Goal: Information Seeking & Learning: Learn about a topic

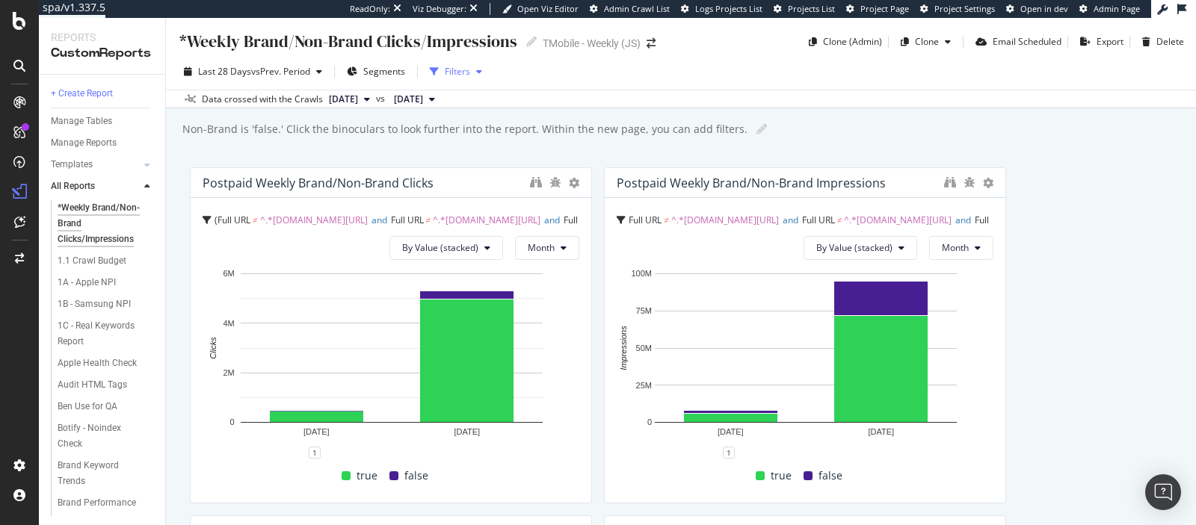
click at [472, 71] on div "button" at bounding box center [479, 71] width 18 height 9
click at [487, 73] on div "button" at bounding box center [479, 71] width 18 height 9
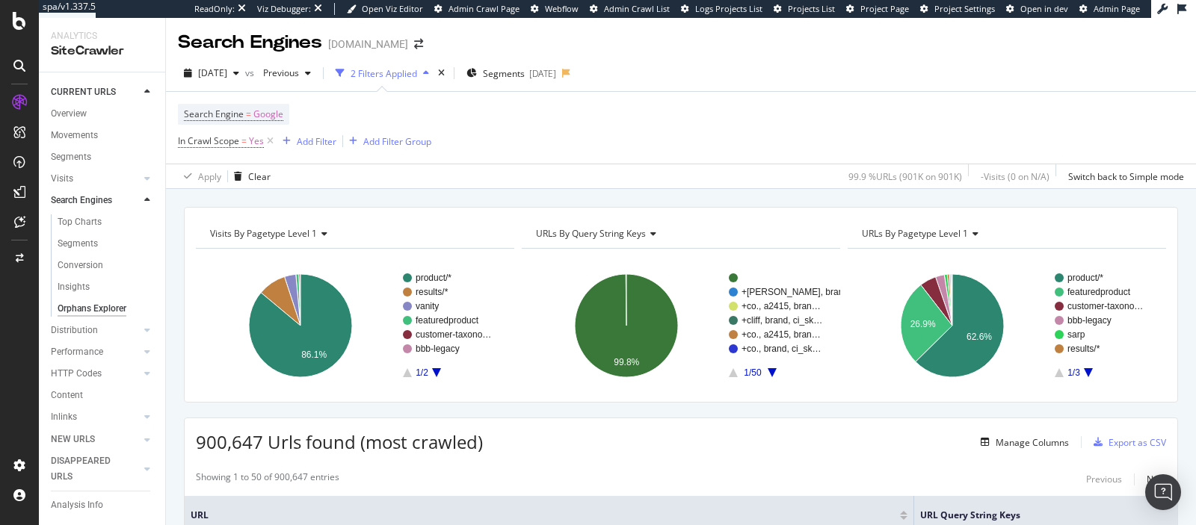
click at [587, 231] on span "URLs by query string keys" at bounding box center [591, 233] width 110 height 13
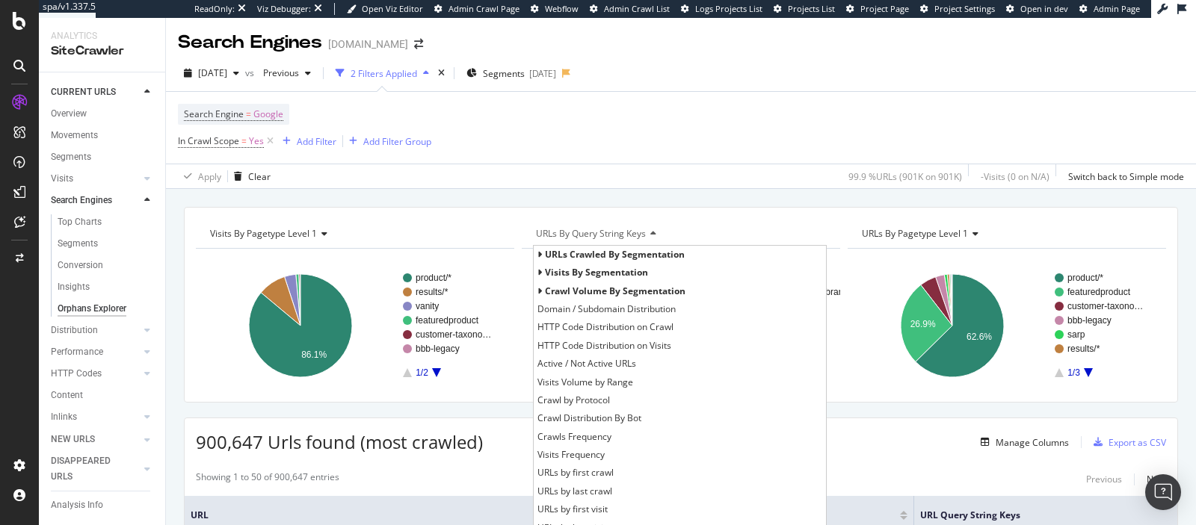
click at [587, 231] on span "URLs by query string keys" at bounding box center [591, 233] width 110 height 13
